Goal: Task Accomplishment & Management: Manage account settings

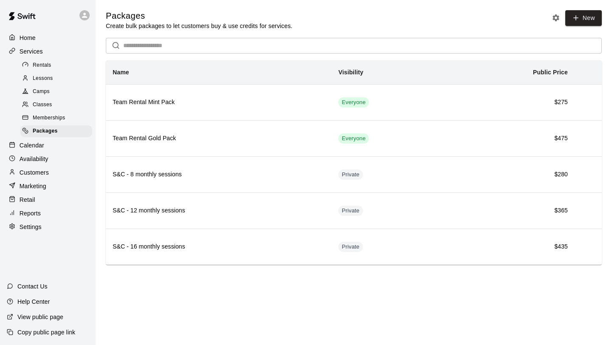
click at [35, 143] on p "Calendar" at bounding box center [32, 145] width 25 height 8
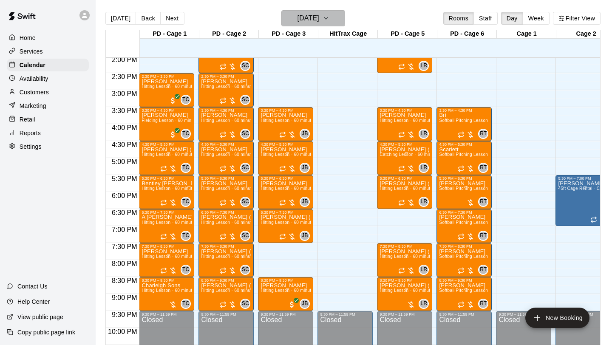
click at [319, 23] on h6 "[DATE]" at bounding box center [308, 18] width 22 height 12
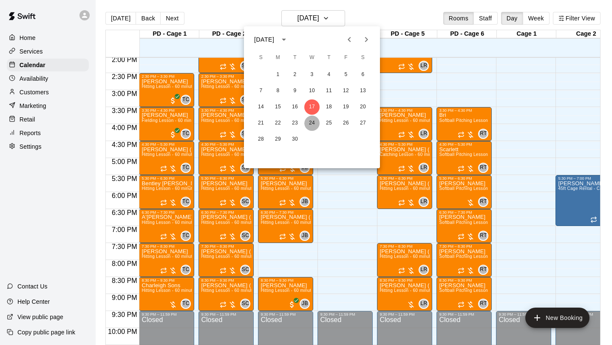
click at [313, 124] on button "24" at bounding box center [311, 123] width 15 height 15
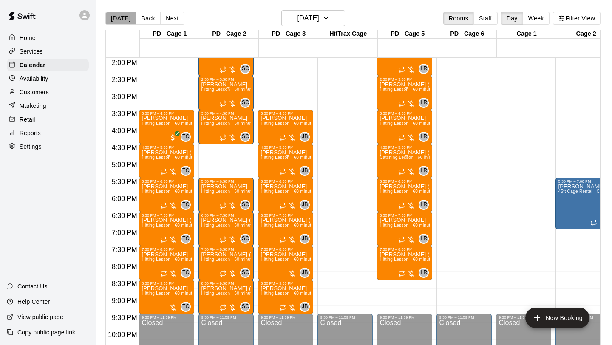
click at [123, 20] on button "[DATE]" at bounding box center [120, 18] width 31 height 13
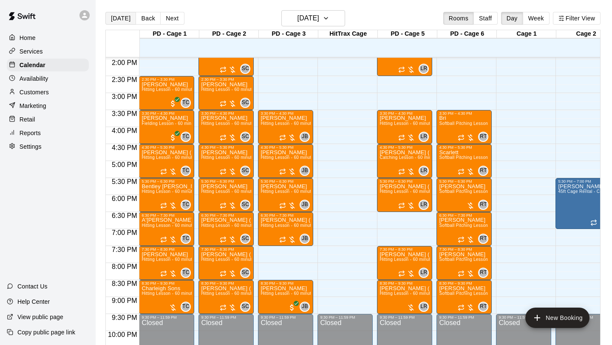
click at [124, 21] on button "[DATE]" at bounding box center [120, 18] width 31 height 13
